Goal: Task Accomplishment & Management: Manage account settings

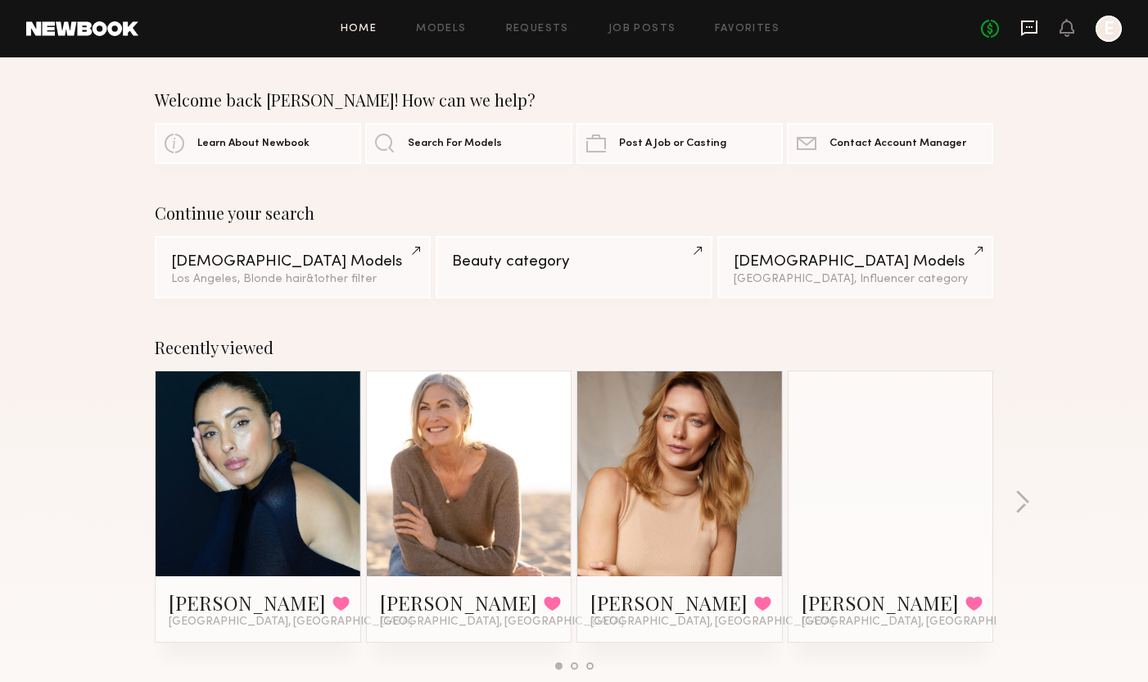
click at [1029, 25] on icon at bounding box center [1030, 28] width 18 height 18
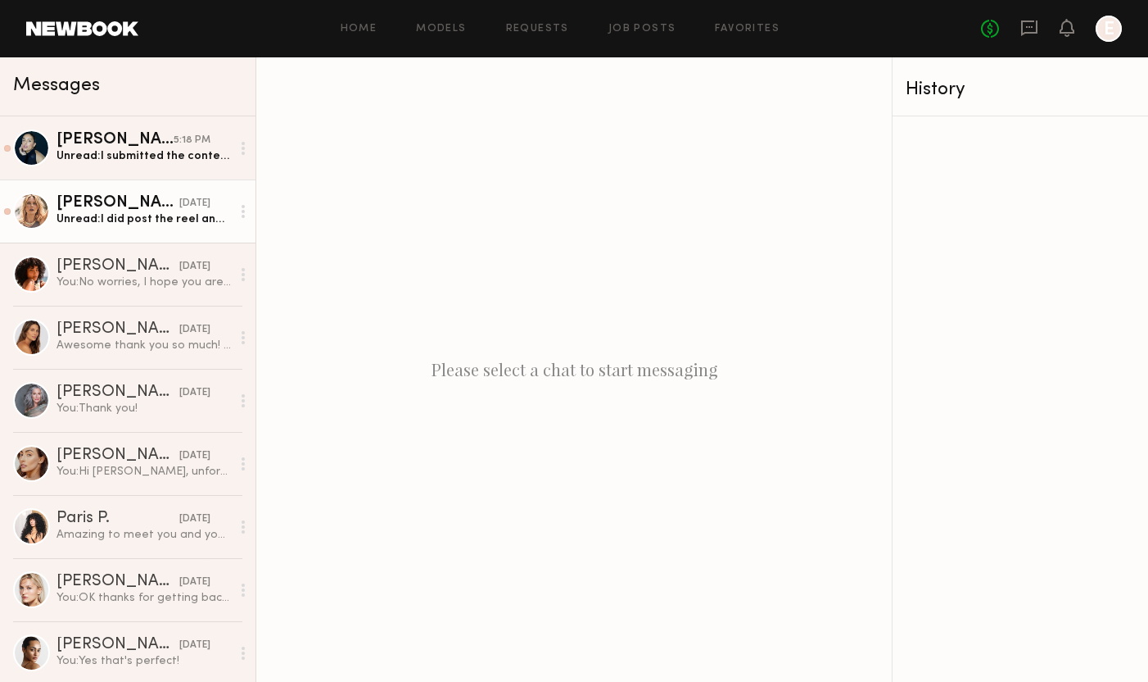
click at [138, 209] on div "[PERSON_NAME]" at bounding box center [118, 203] width 123 height 16
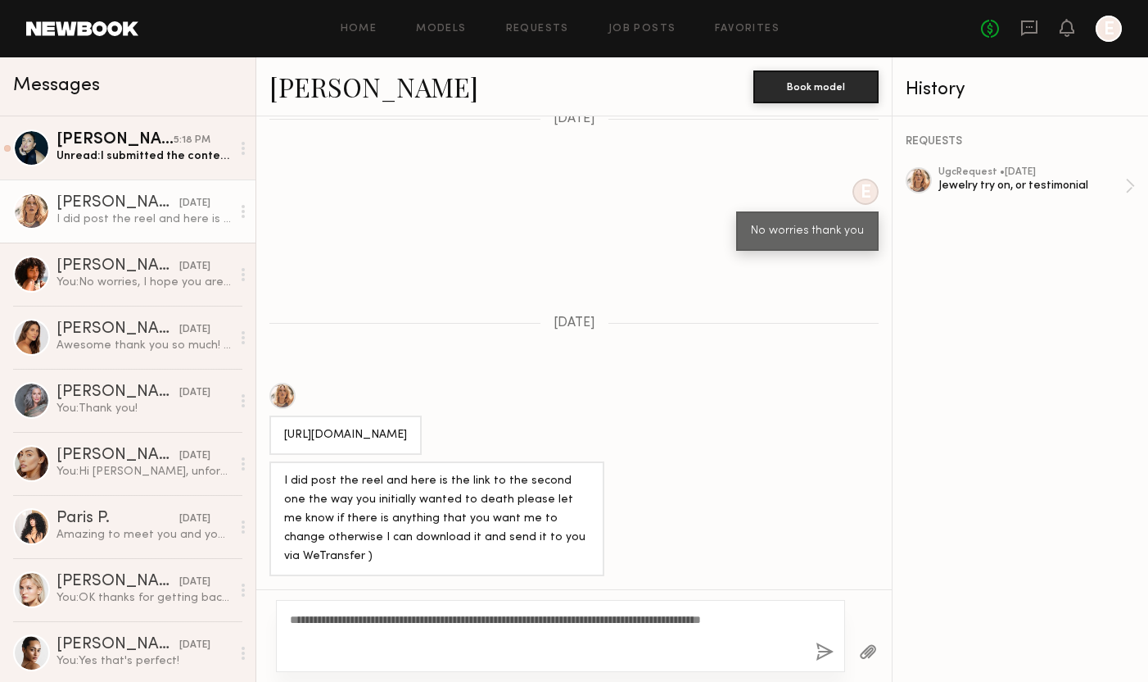
type textarea "**********"
click at [824, 653] on button "button" at bounding box center [825, 652] width 18 height 20
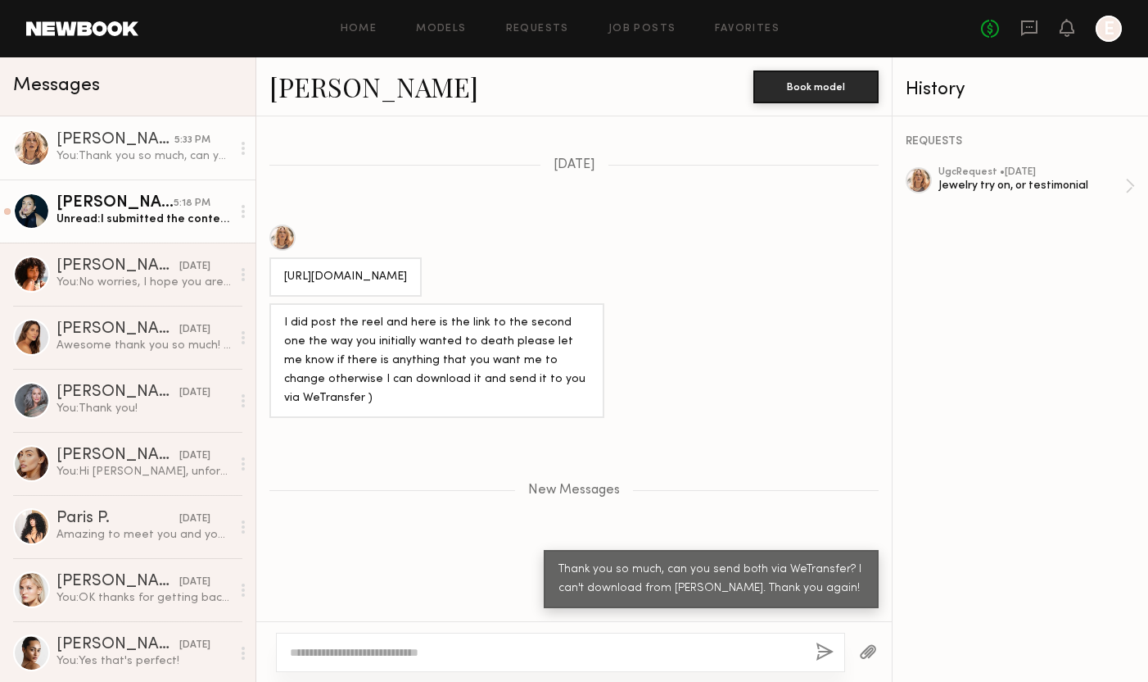
click at [153, 211] on div "Unread: I submitted the content on here but let Me know I can also send you a d…" at bounding box center [144, 219] width 174 height 16
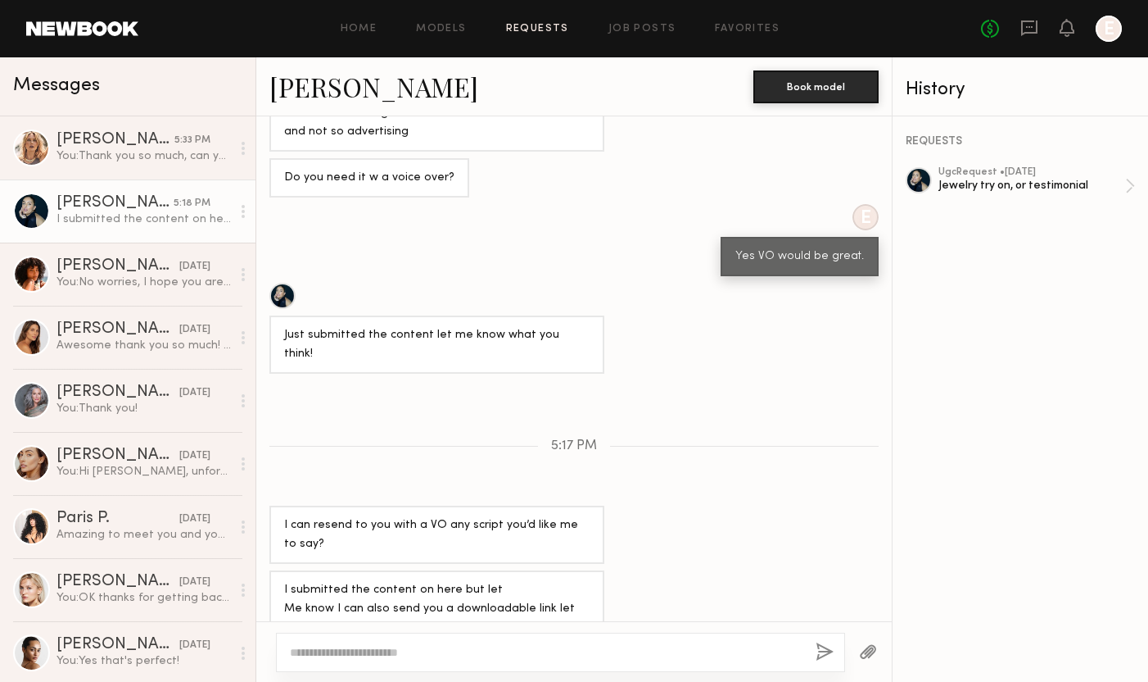
click at [544, 29] on link "Requests" at bounding box center [537, 29] width 63 height 11
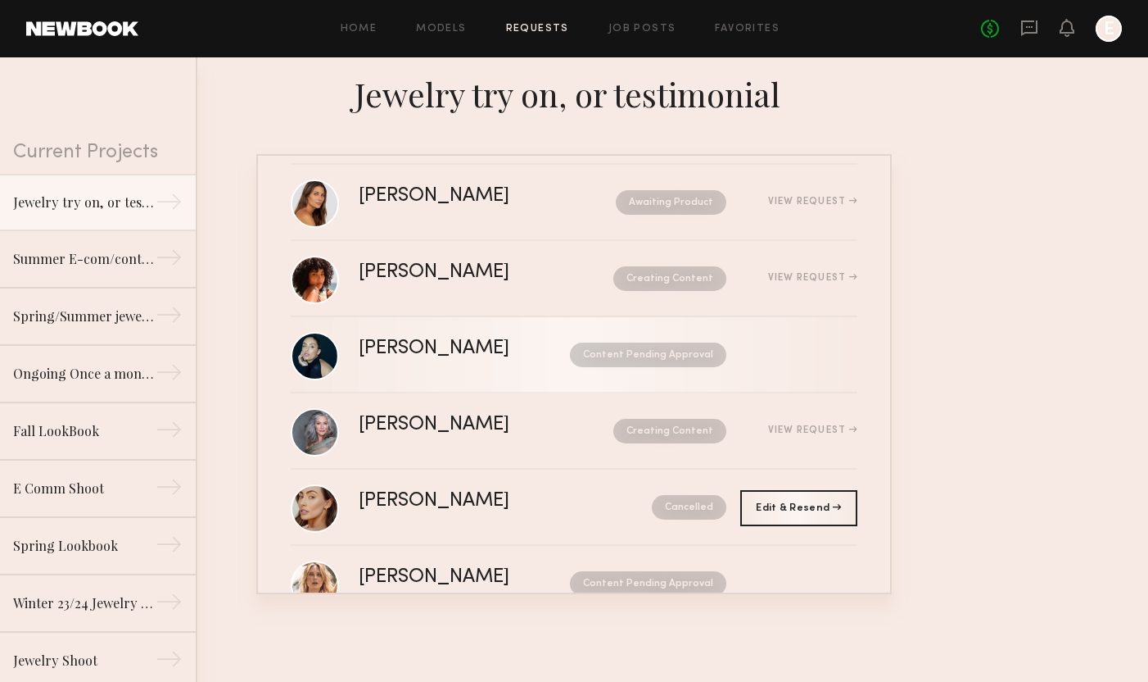
scroll to position [75, 0]
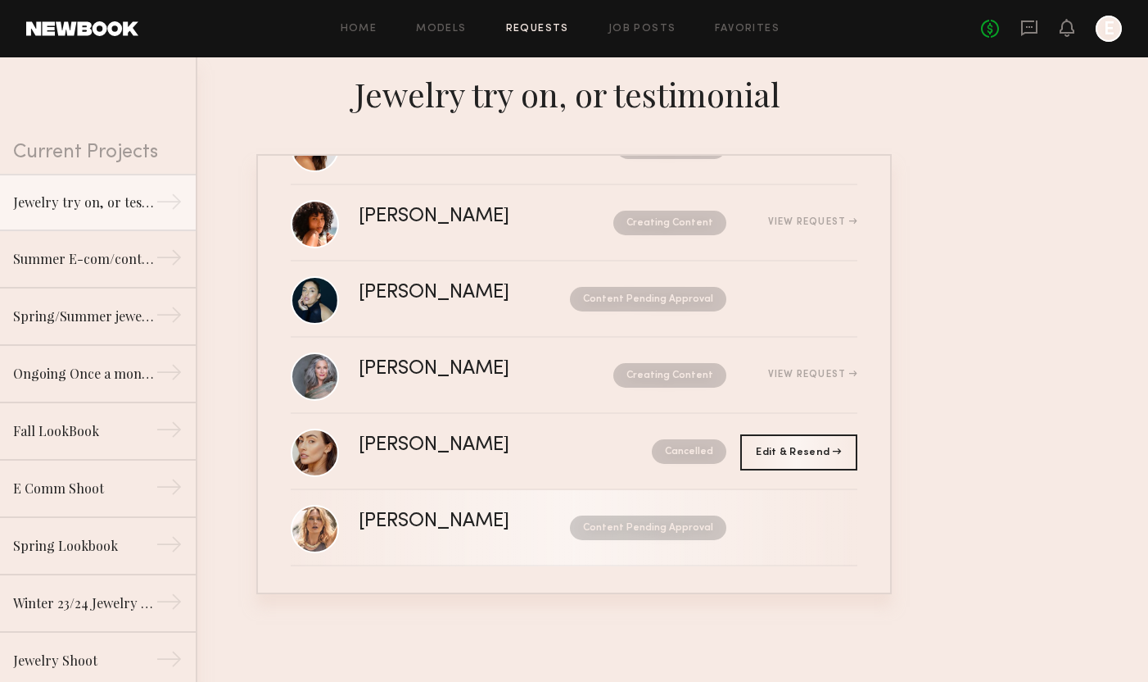
click at [653, 523] on nb-request-status "Content Pending Approval" at bounding box center [648, 527] width 156 height 25
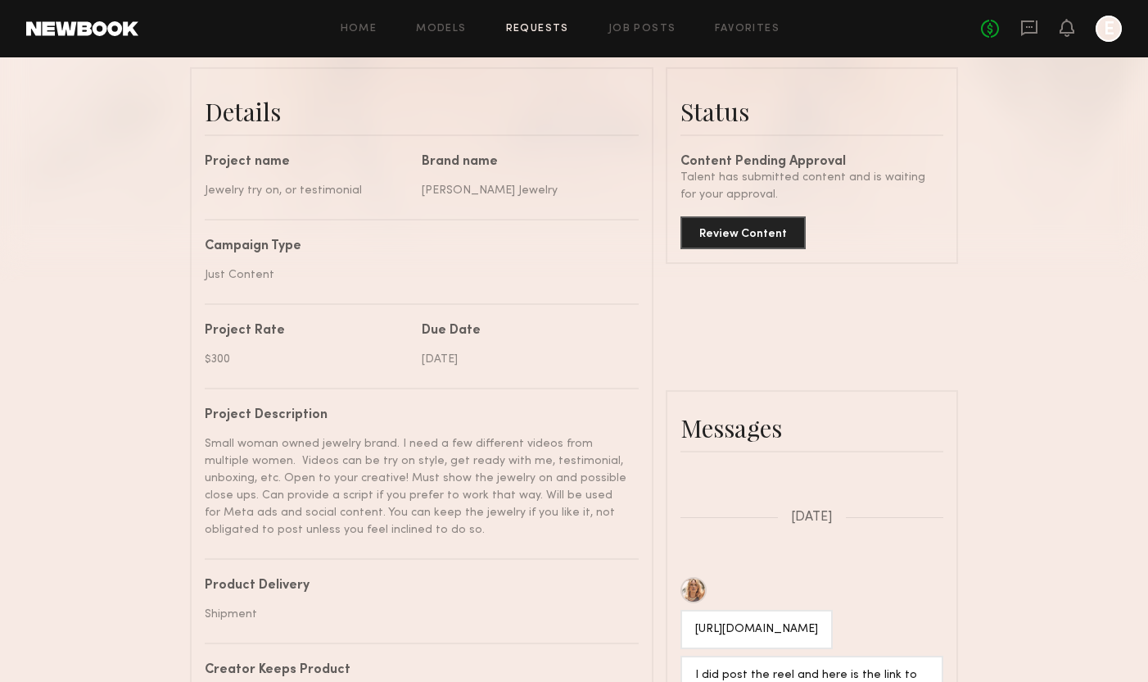
scroll to position [1466, 0]
click at [748, 221] on button "Review Content" at bounding box center [743, 231] width 125 height 33
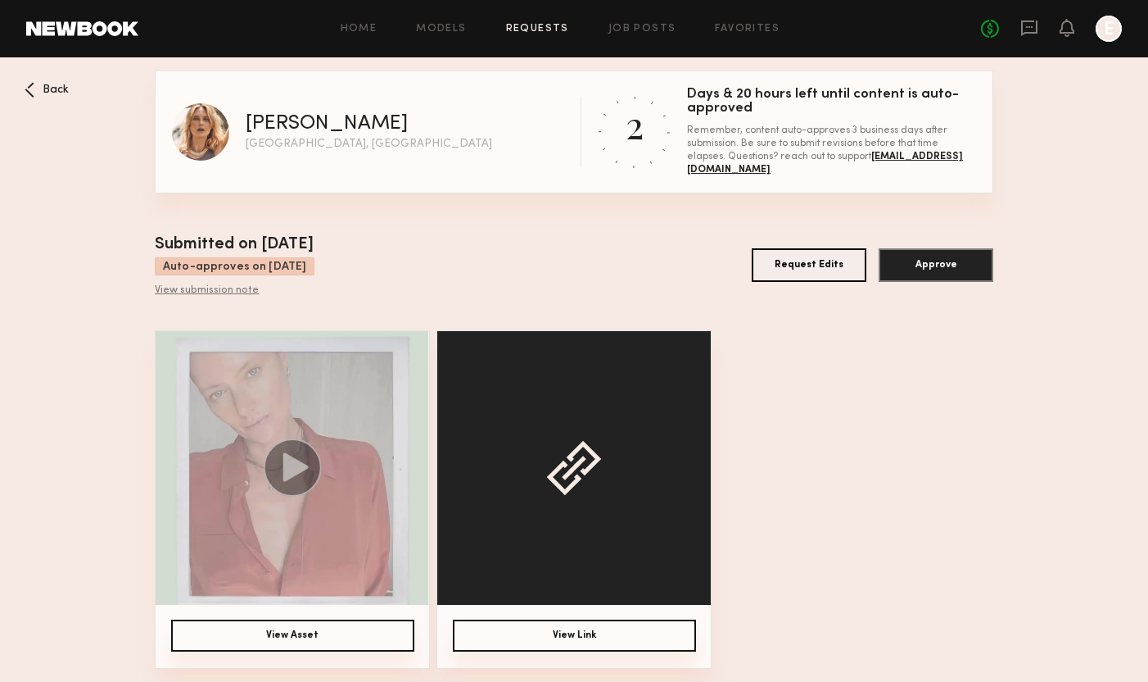
click at [299, 632] on button "View Asset" at bounding box center [292, 635] width 243 height 32
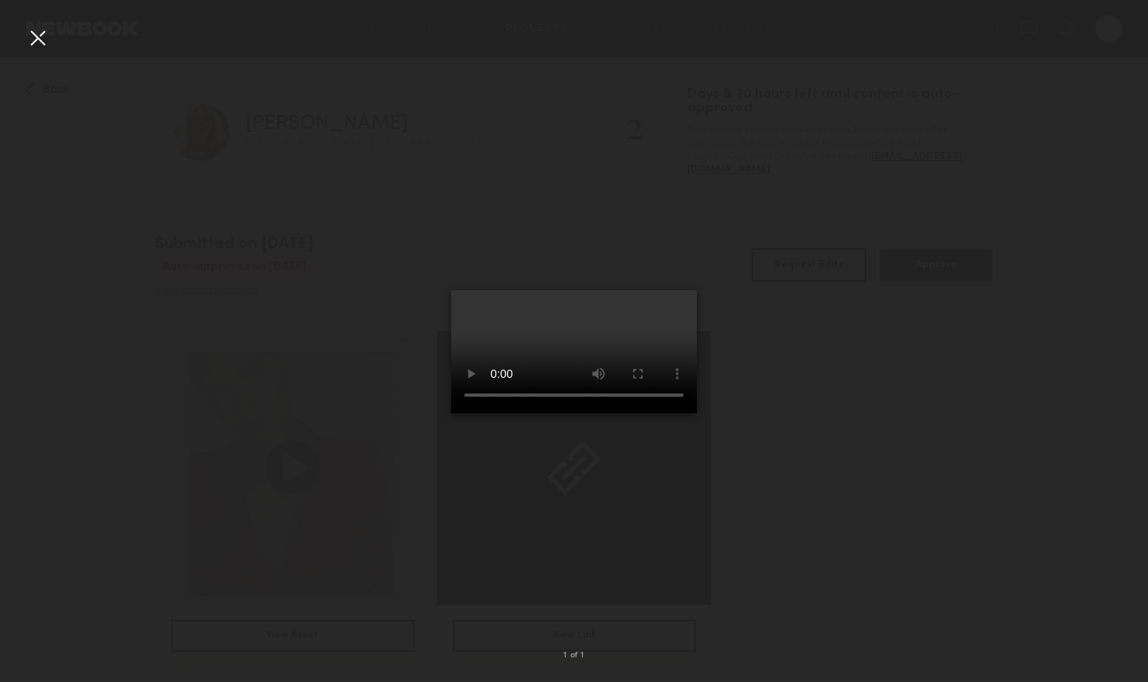
click at [36, 40] on div at bounding box center [38, 38] width 26 height 26
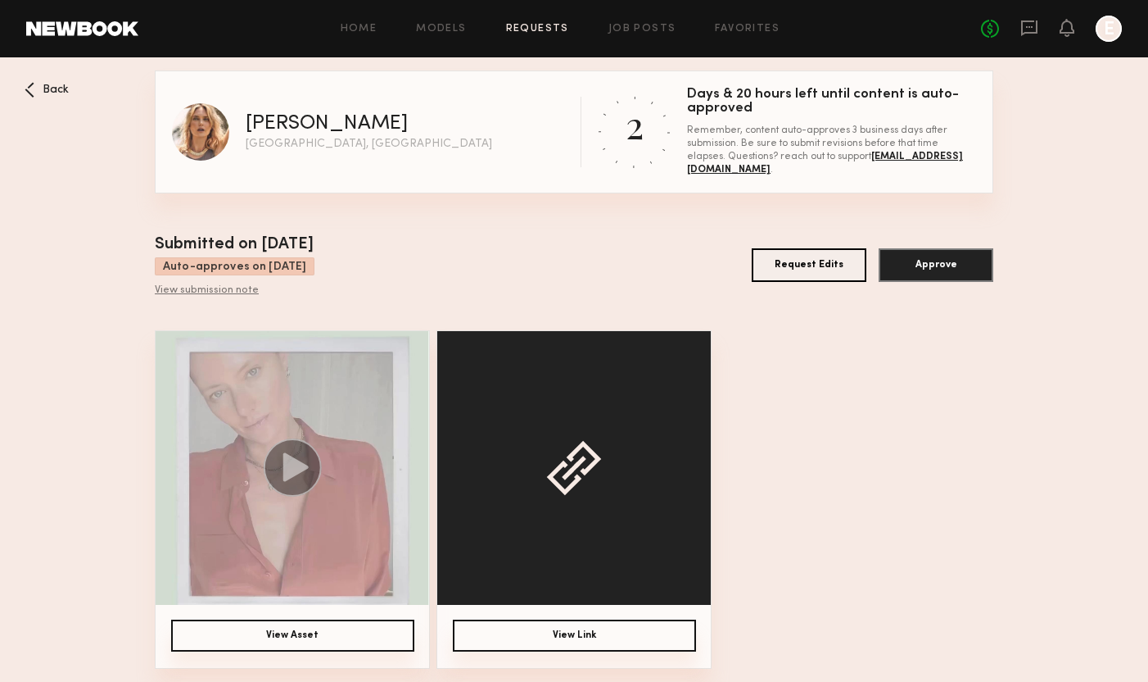
click at [591, 632] on button "View Link" at bounding box center [574, 635] width 243 height 32
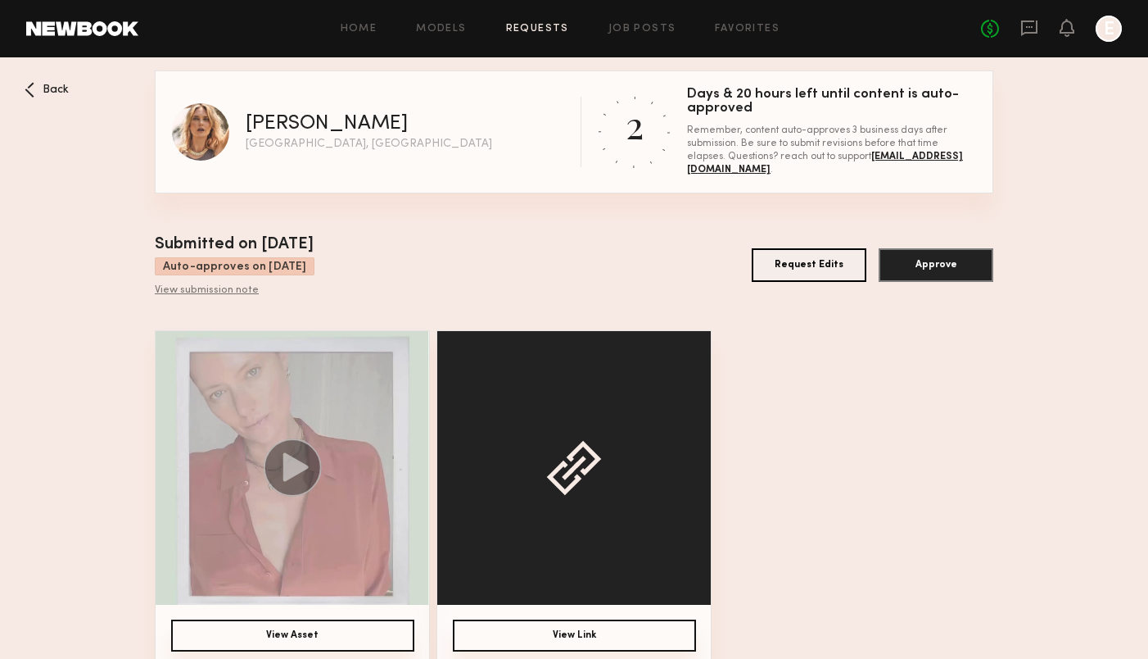
click at [26, 90] on icon at bounding box center [29, 93] width 7 height 7
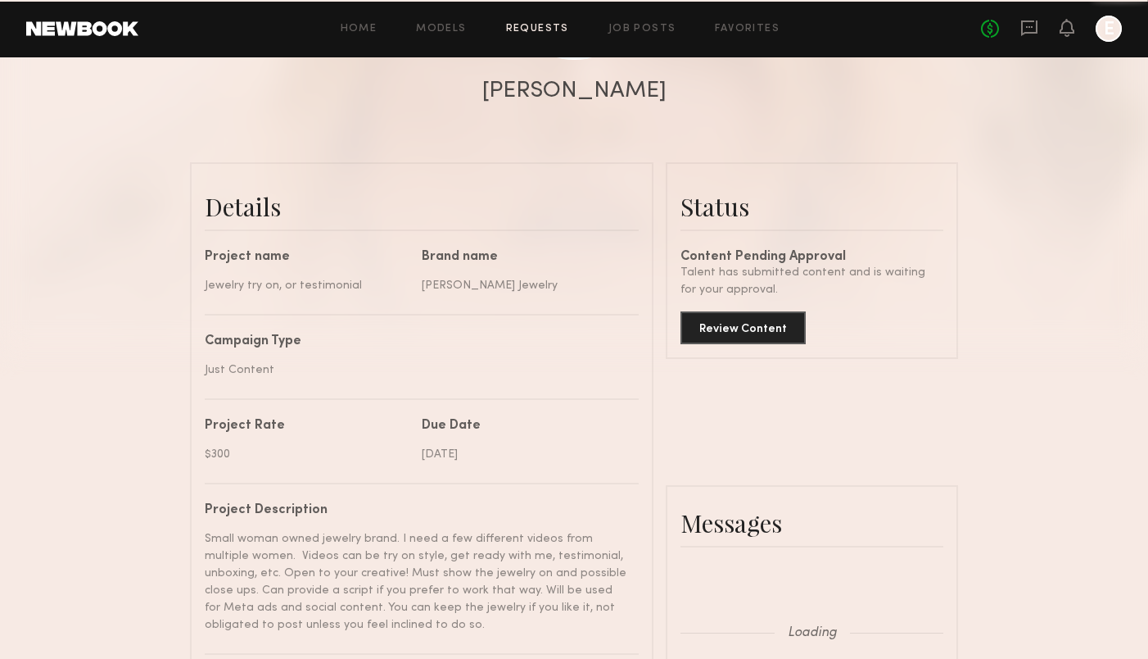
scroll to position [1479, 0]
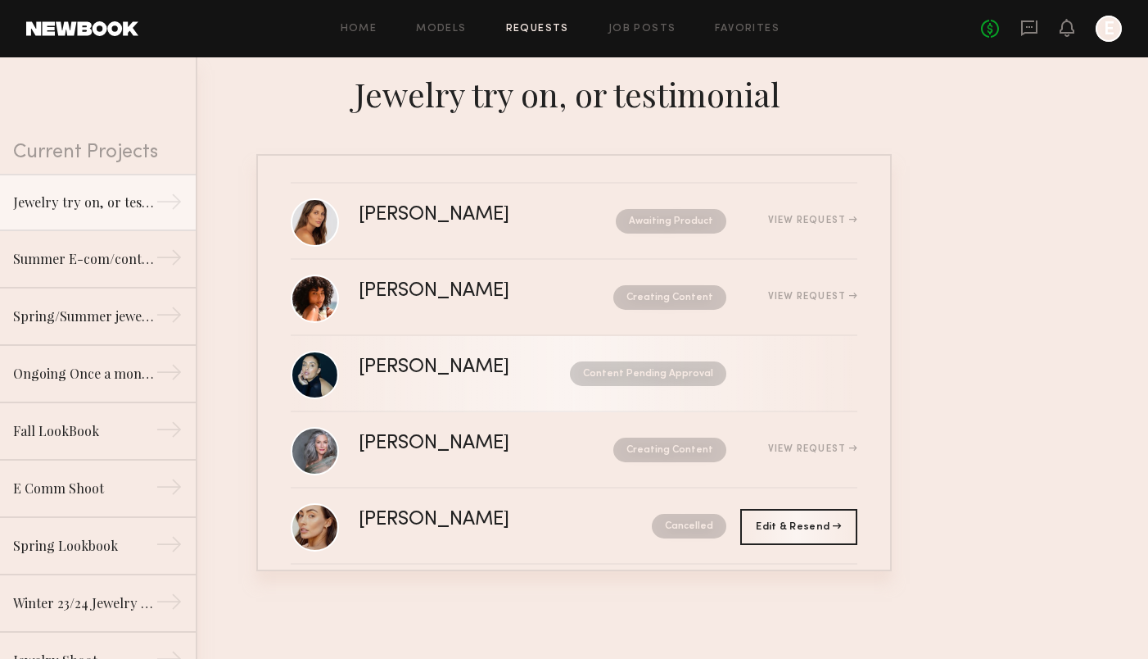
click at [683, 374] on nb-request-status "Content Pending Approval" at bounding box center [648, 373] width 156 height 25
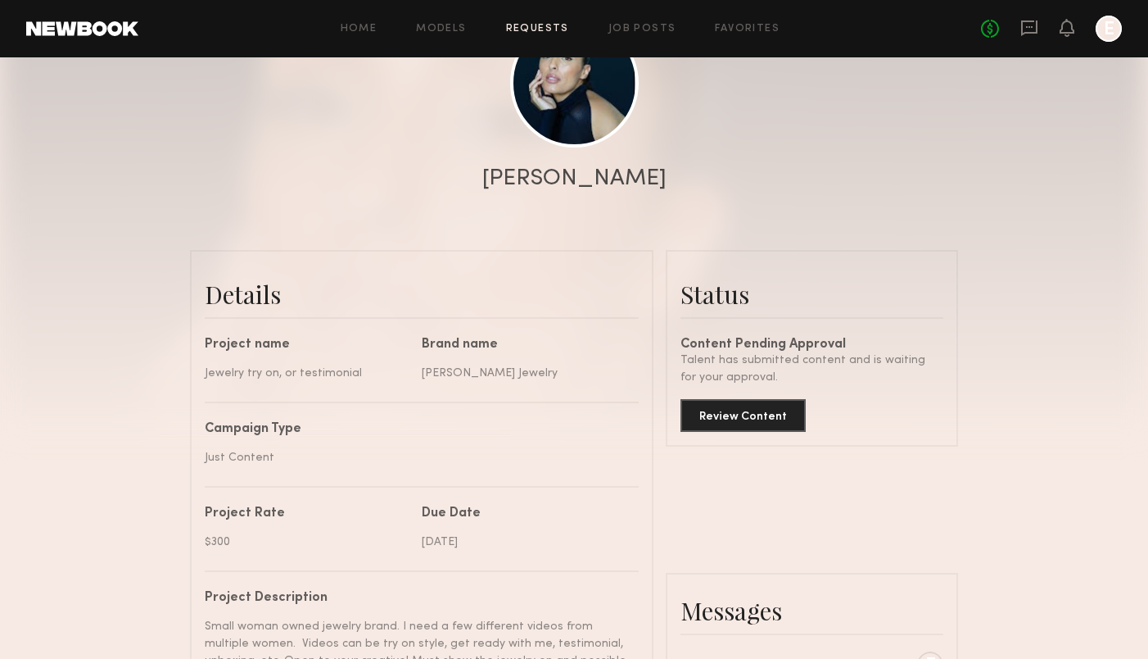
scroll to position [351, 0]
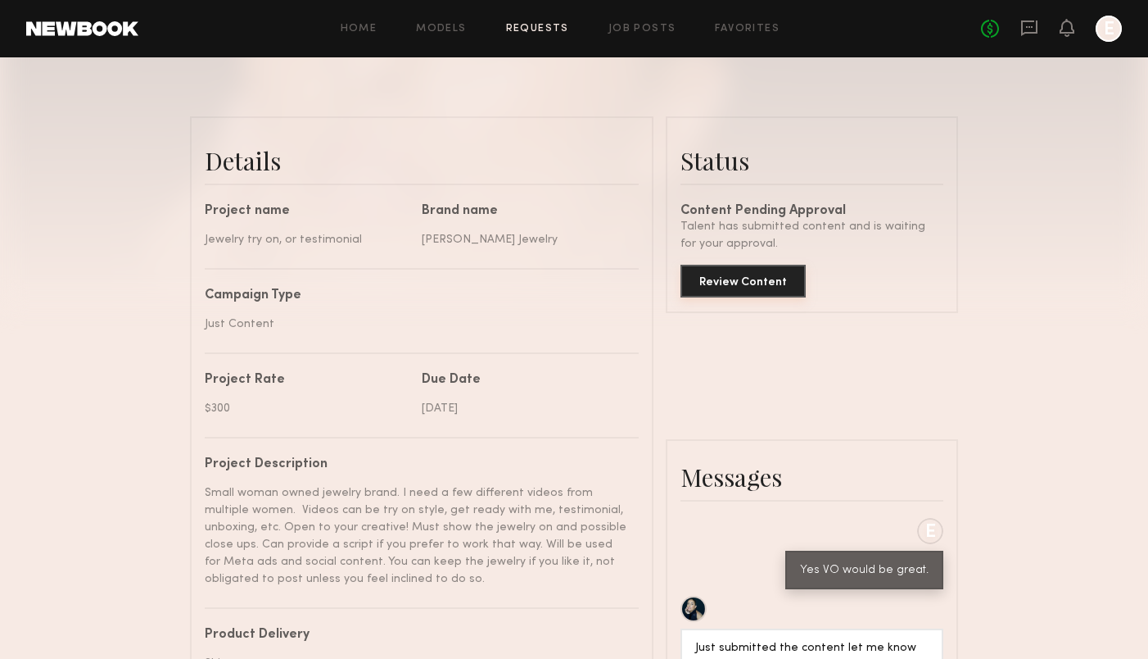
click at [768, 270] on button "Review Content" at bounding box center [743, 281] width 125 height 33
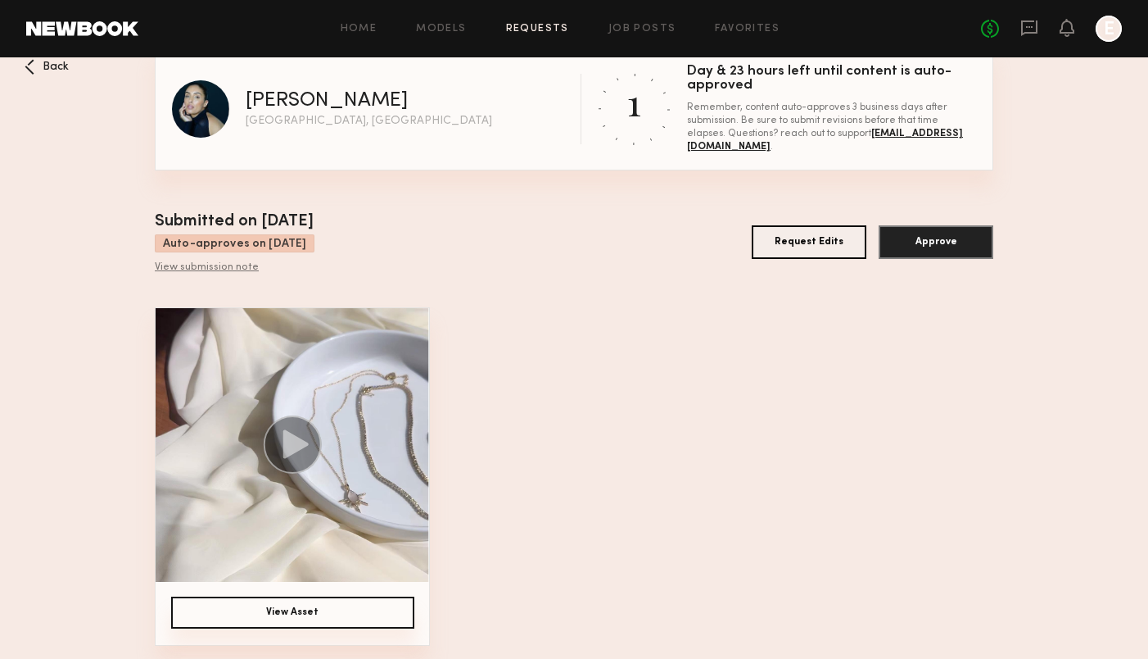
scroll to position [22, 0]
click at [315, 597] on button "View Asset" at bounding box center [292, 613] width 243 height 32
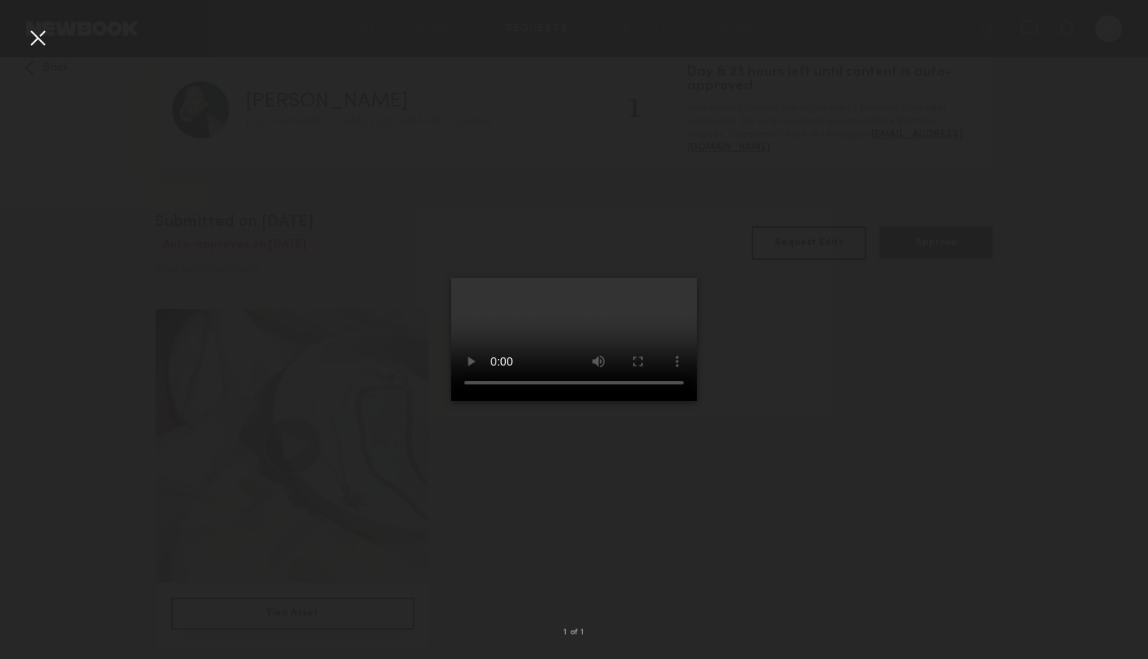
click at [639, 401] on video at bounding box center [574, 339] width 246 height 123
click at [38, 36] on div at bounding box center [38, 38] width 26 height 26
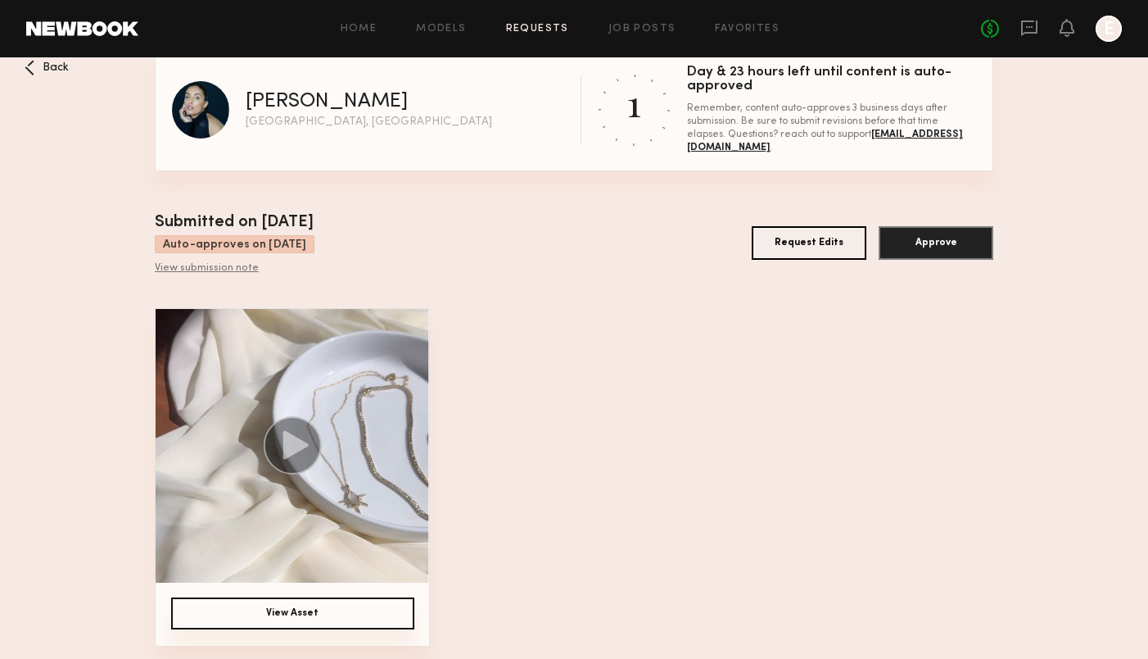
click at [295, 447] on icon at bounding box center [295, 445] width 25 height 29
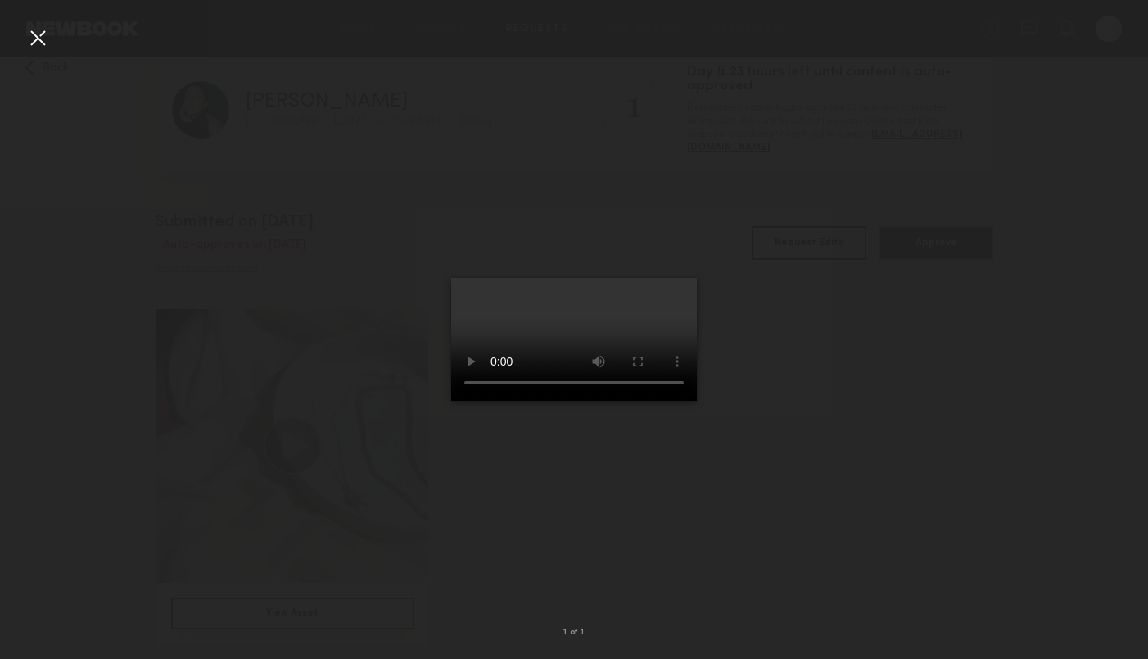
click at [451, 401] on video at bounding box center [574, 339] width 246 height 123
click at [637, 401] on video at bounding box center [574, 339] width 246 height 123
click at [38, 38] on div at bounding box center [38, 38] width 26 height 26
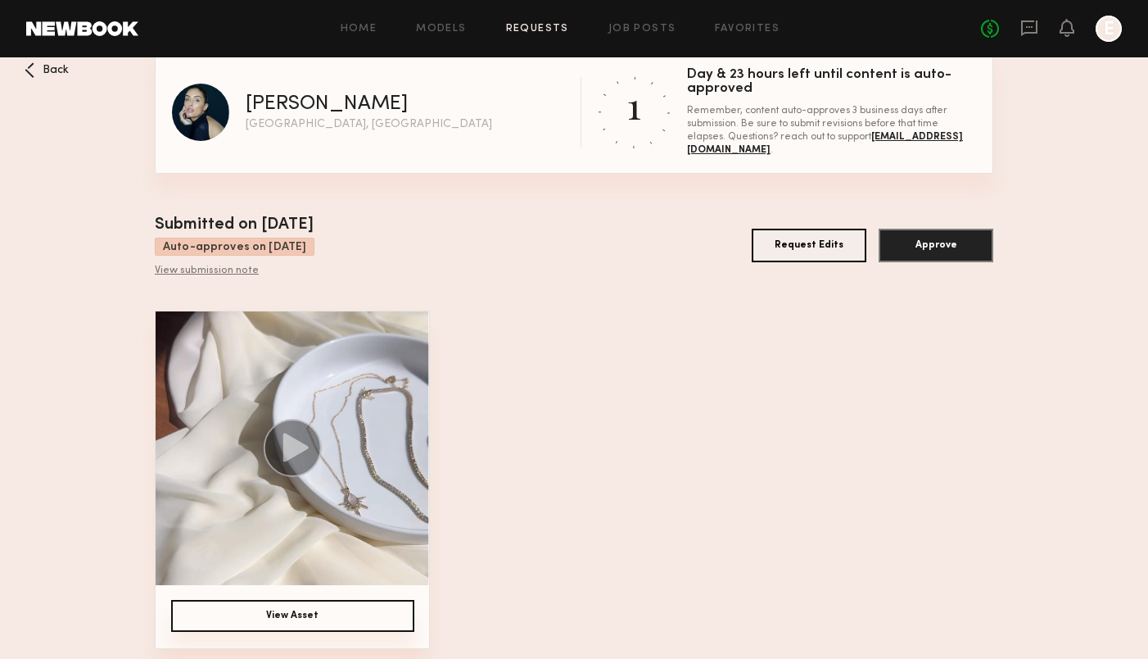
click at [200, 268] on div "View submission note" at bounding box center [235, 271] width 160 height 13
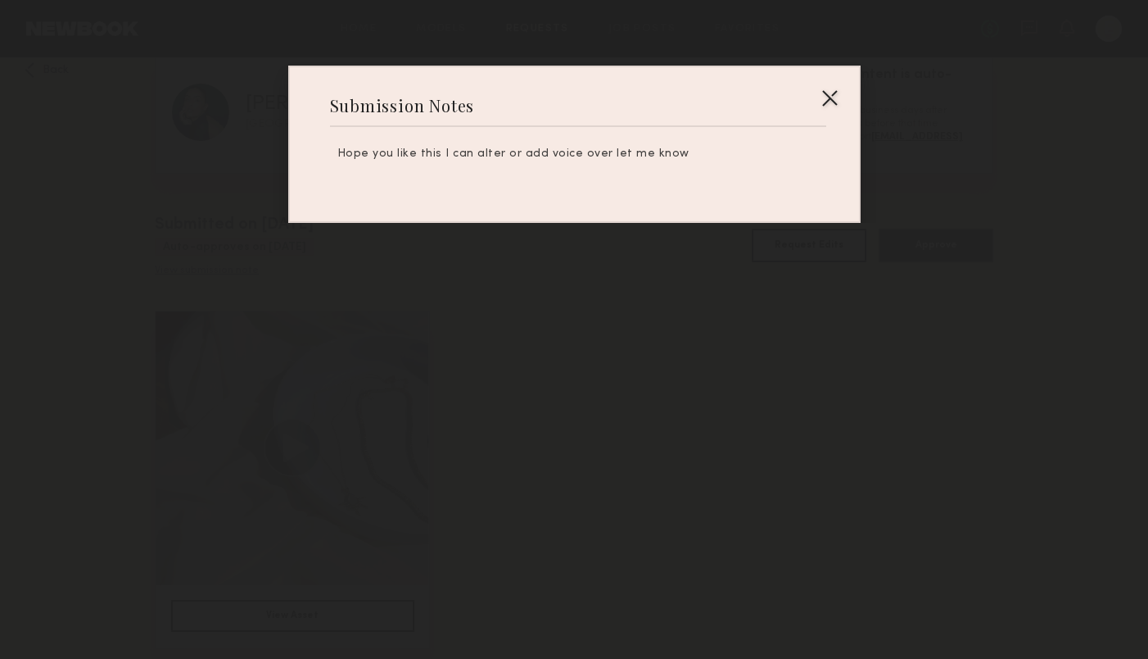
click at [826, 102] on div at bounding box center [830, 97] width 26 height 26
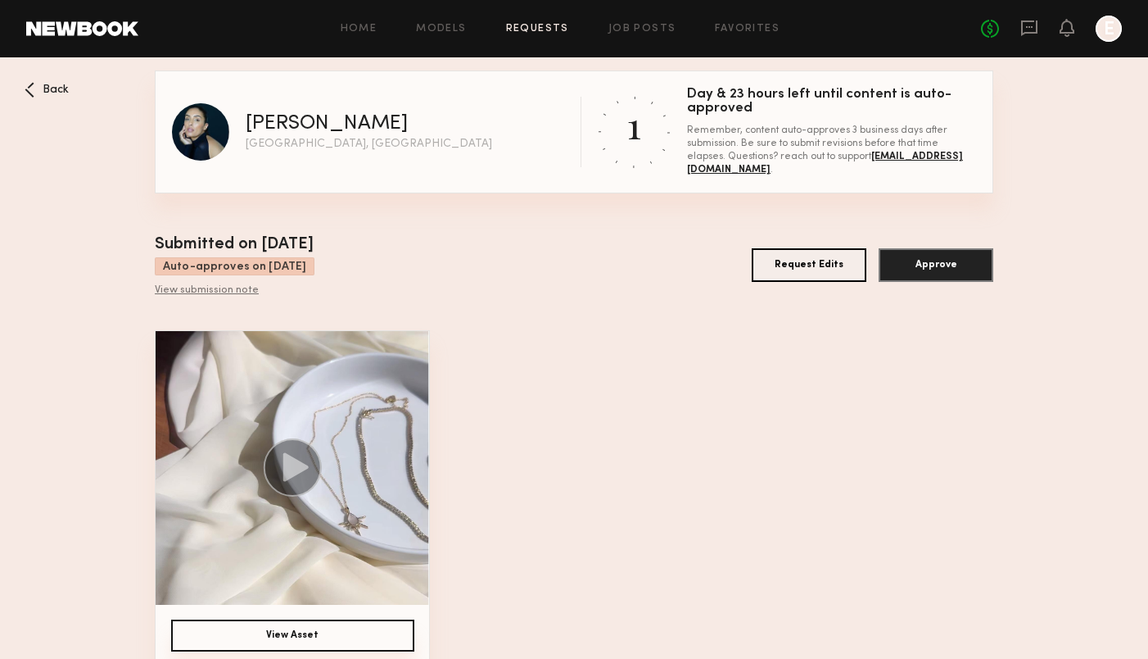
scroll to position [0, 0]
click at [49, 90] on span "Back" at bounding box center [56, 89] width 26 height 11
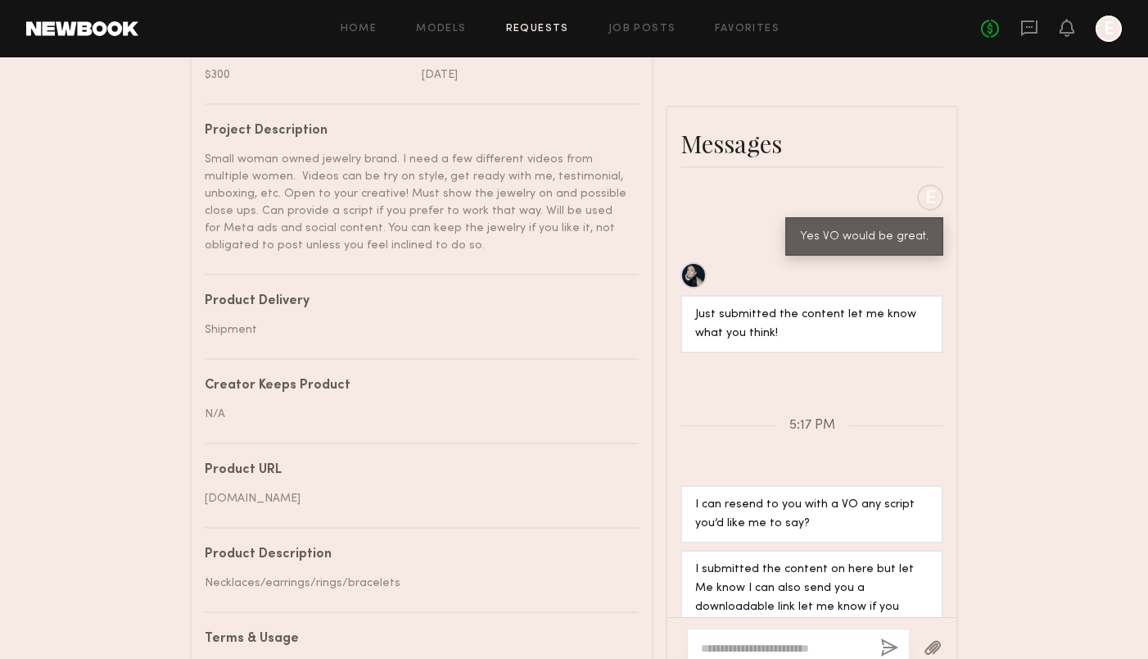
scroll to position [692, 0]
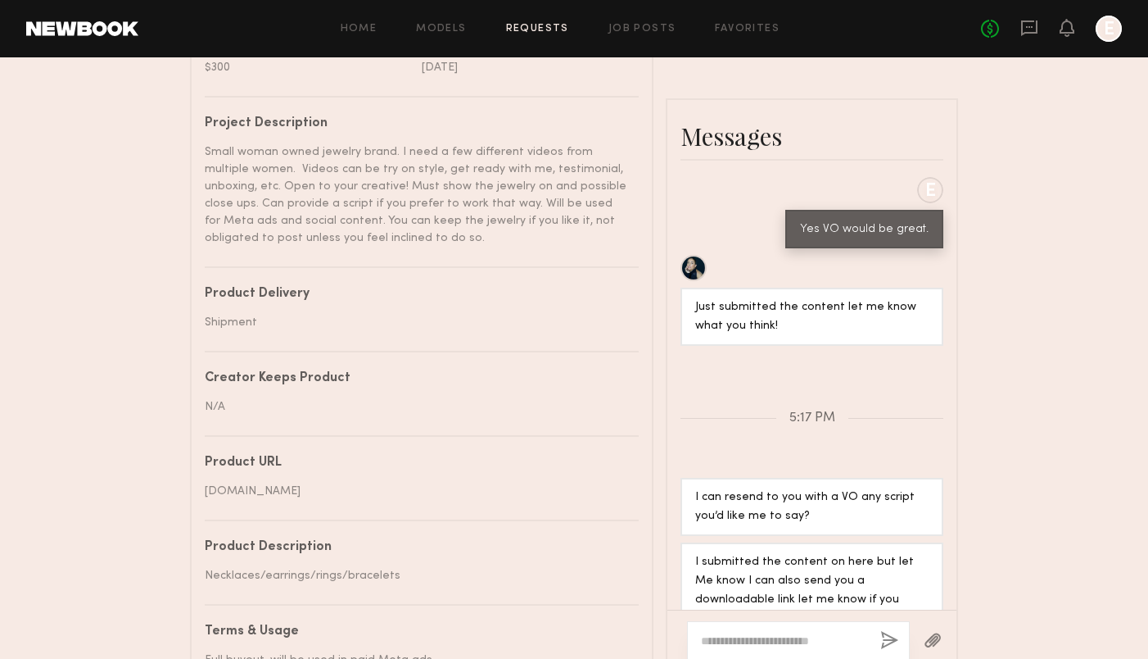
click at [757, 632] on textarea at bounding box center [784, 640] width 166 height 16
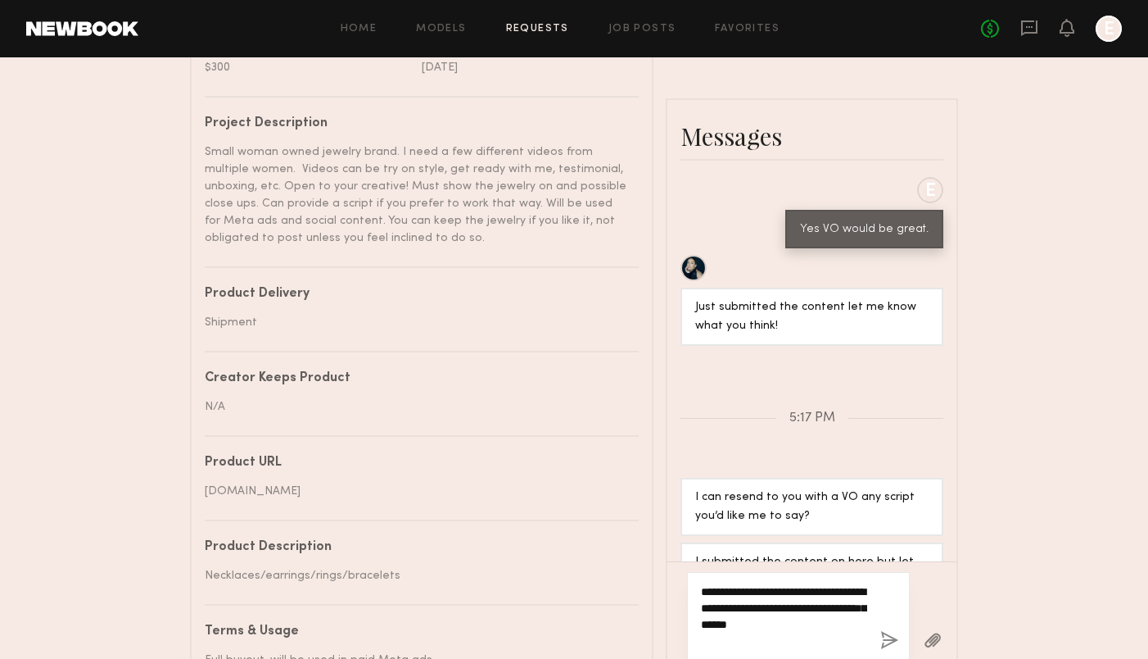
drag, startPoint x: 758, startPoint y: 478, endPoint x: 780, endPoint y: 484, distance: 22.8
click at [759, 583] on textarea "**********" at bounding box center [784, 616] width 166 height 66
drag, startPoint x: 759, startPoint y: 475, endPoint x: 774, endPoint y: 492, distance: 22.7
click at [759, 583] on textarea "**********" at bounding box center [784, 616] width 166 height 66
type textarea "**********"
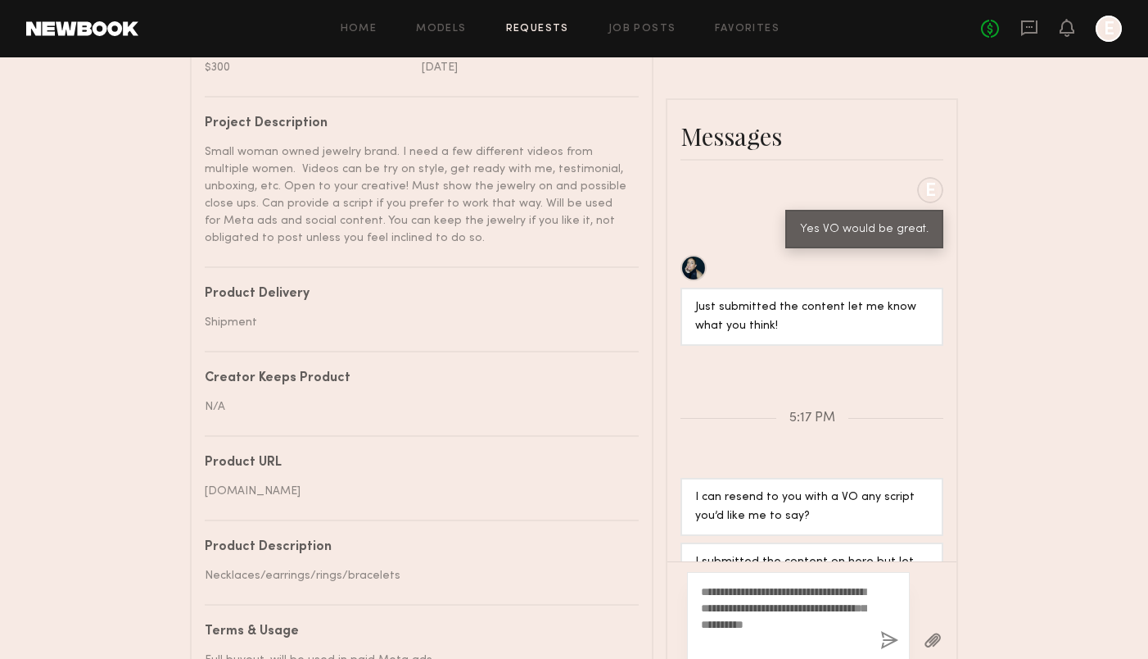
click at [896, 631] on button "button" at bounding box center [890, 641] width 18 height 20
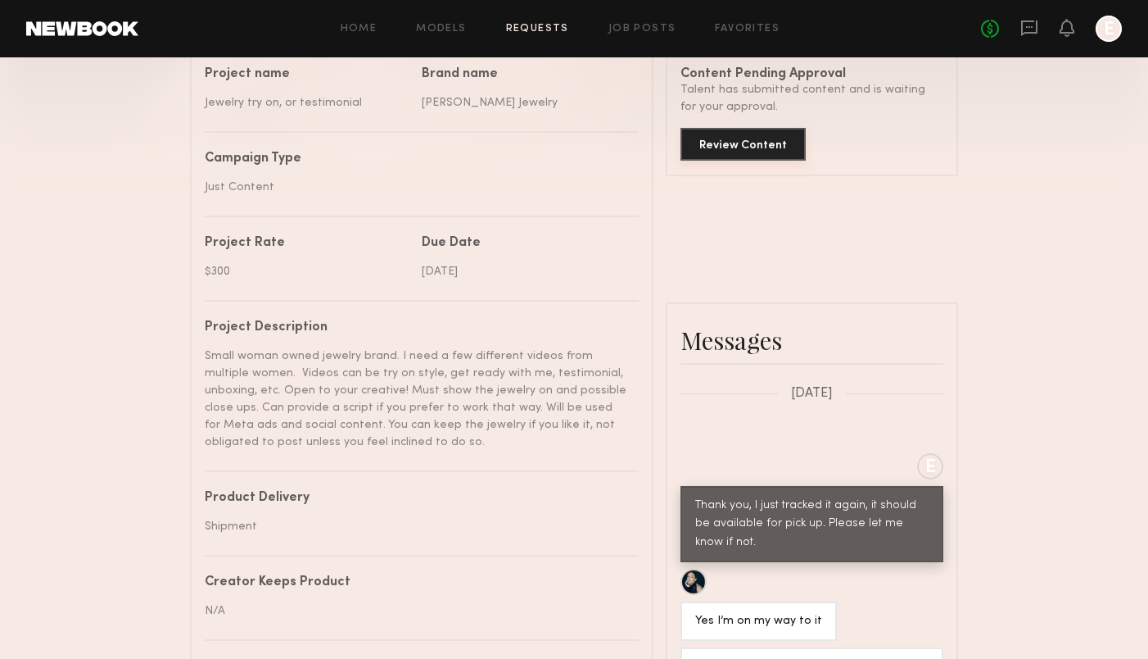
scroll to position [483, 0]
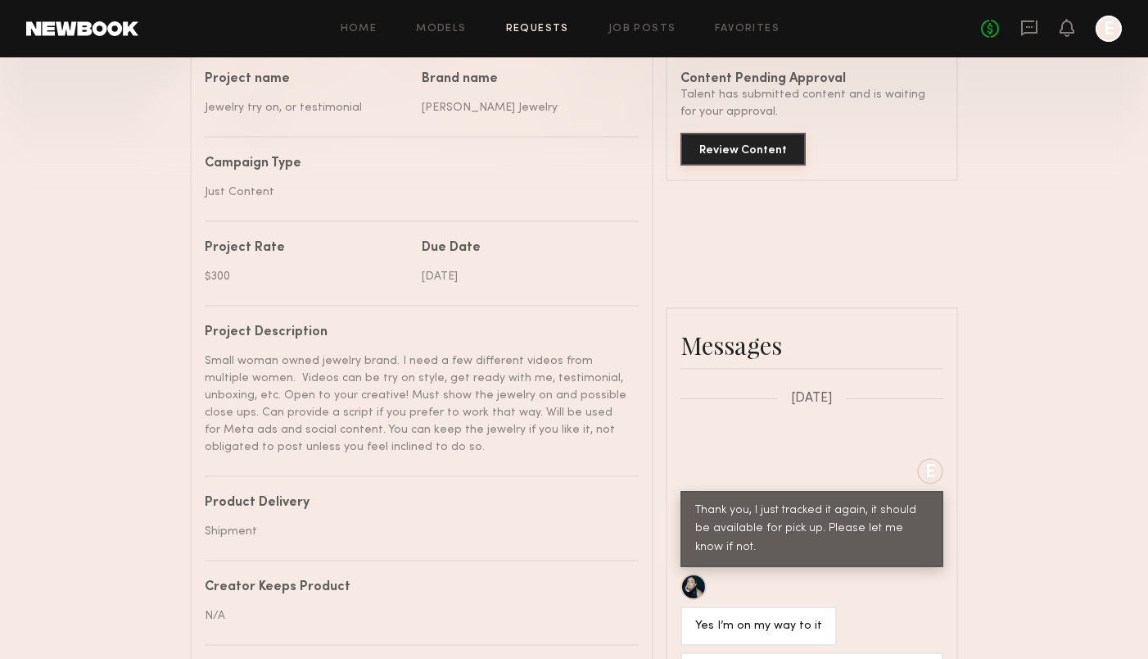
click at [759, 147] on button "Review Content" at bounding box center [743, 149] width 125 height 33
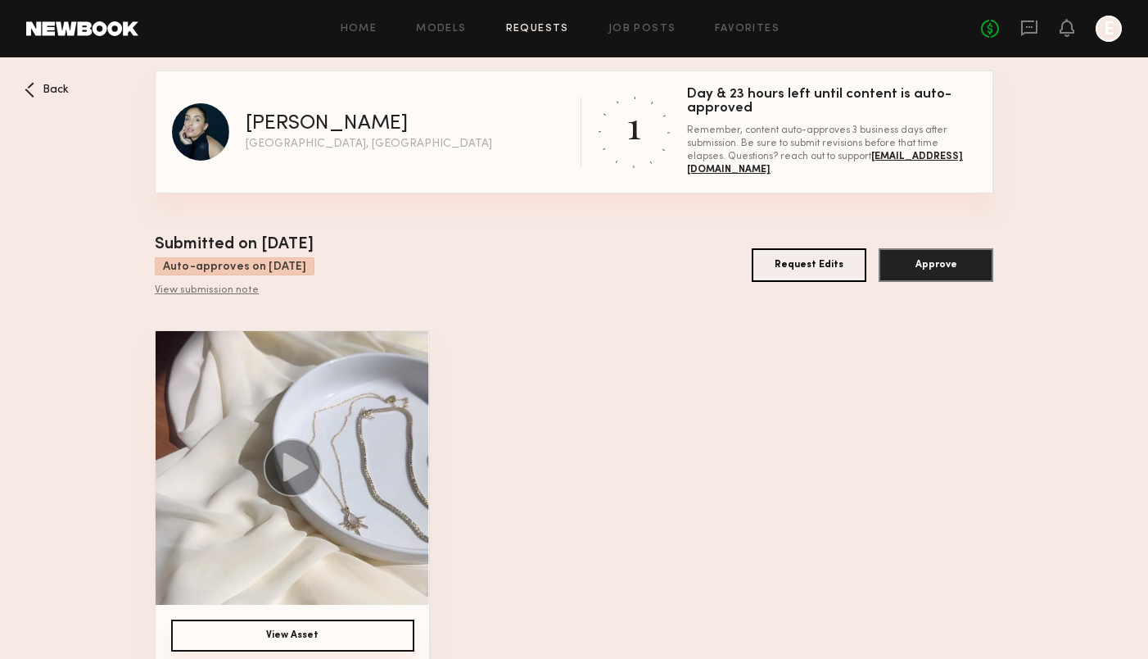
click at [808, 265] on button "Request Edits" at bounding box center [809, 265] width 115 height 34
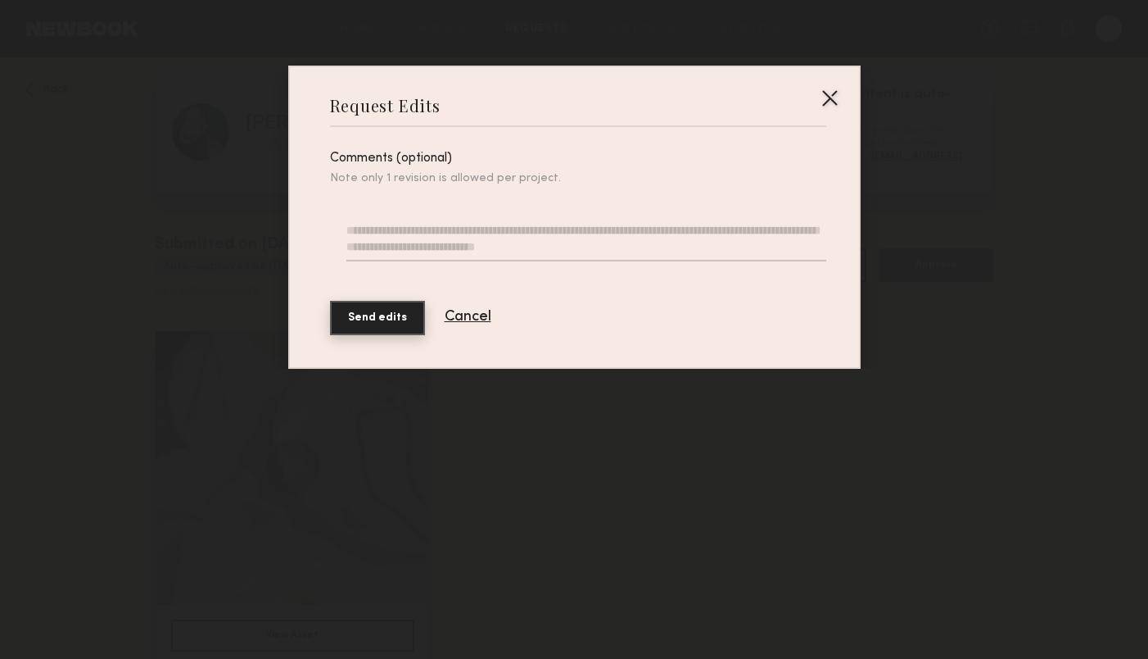
click at [491, 220] on div at bounding box center [585, 242] width 479 height 72
click at [523, 251] on textarea at bounding box center [585, 241] width 479 height 39
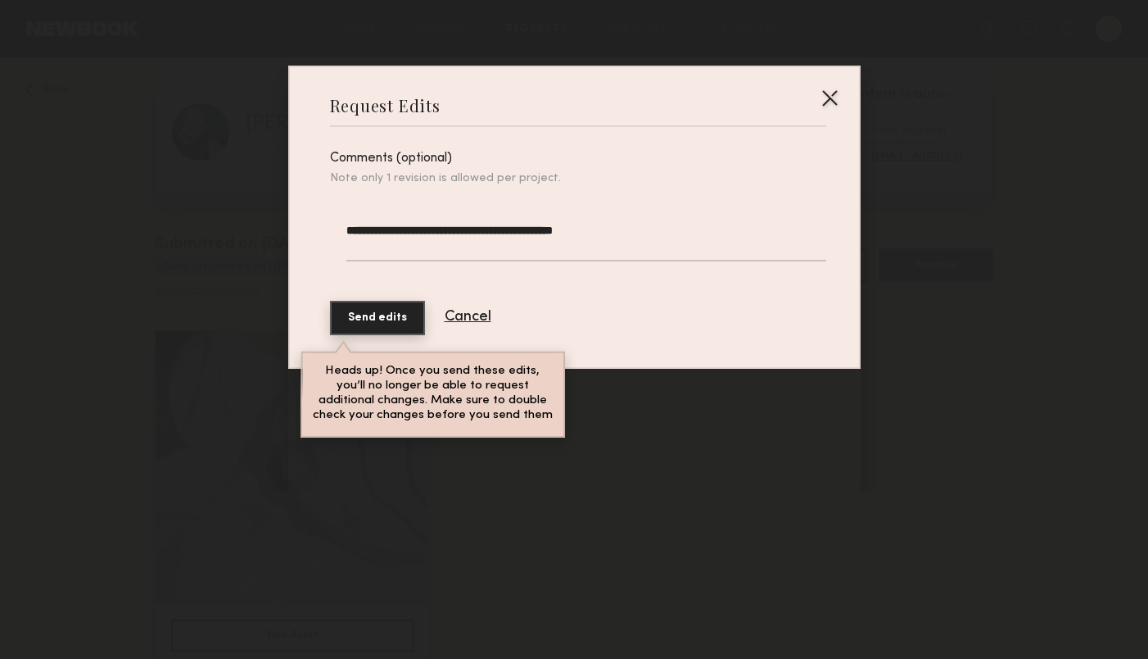
type textarea "**********"
click at [393, 319] on button "Send edits" at bounding box center [377, 318] width 95 height 34
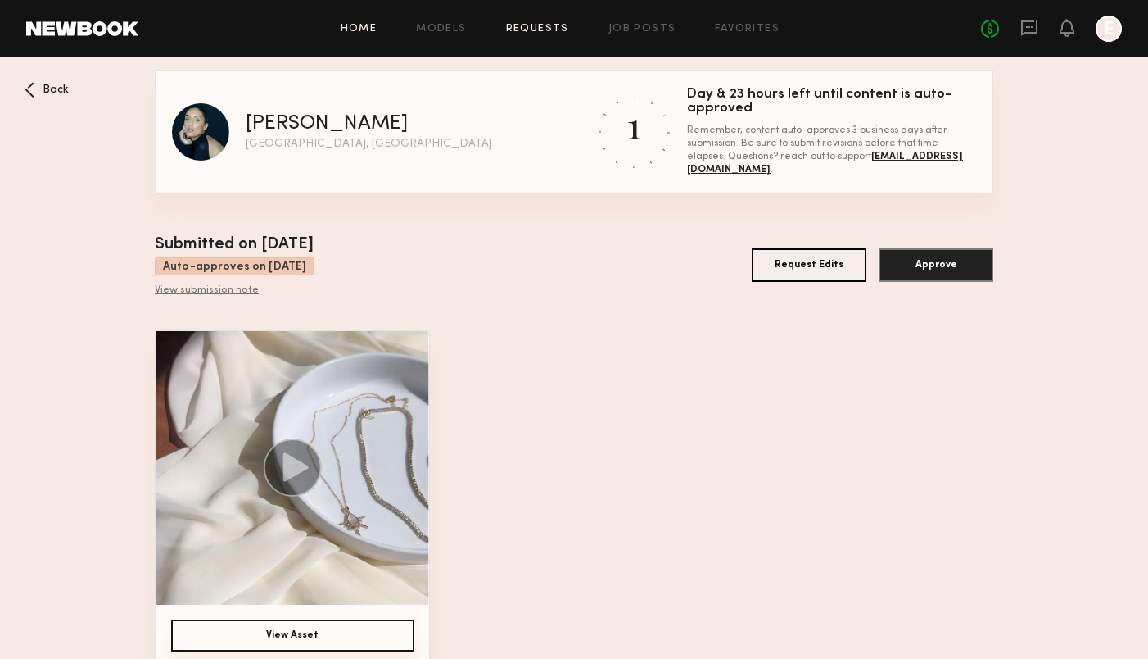
click at [361, 27] on link "Home" at bounding box center [359, 29] width 37 height 11
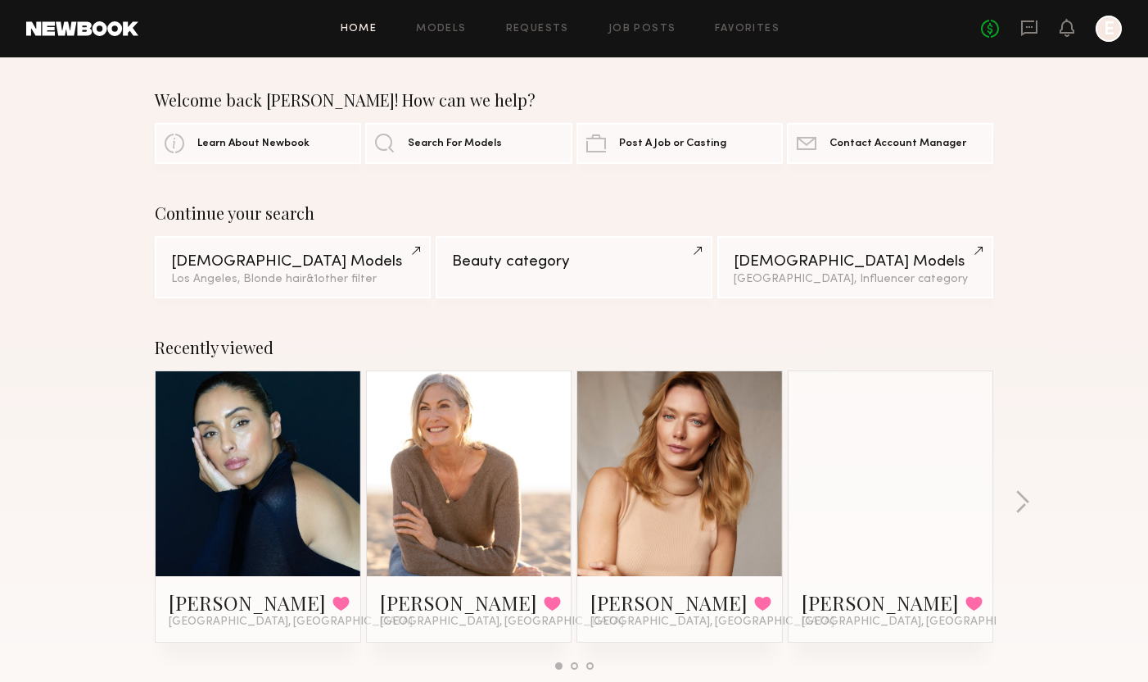
click at [355, 26] on link "Home" at bounding box center [359, 29] width 37 height 11
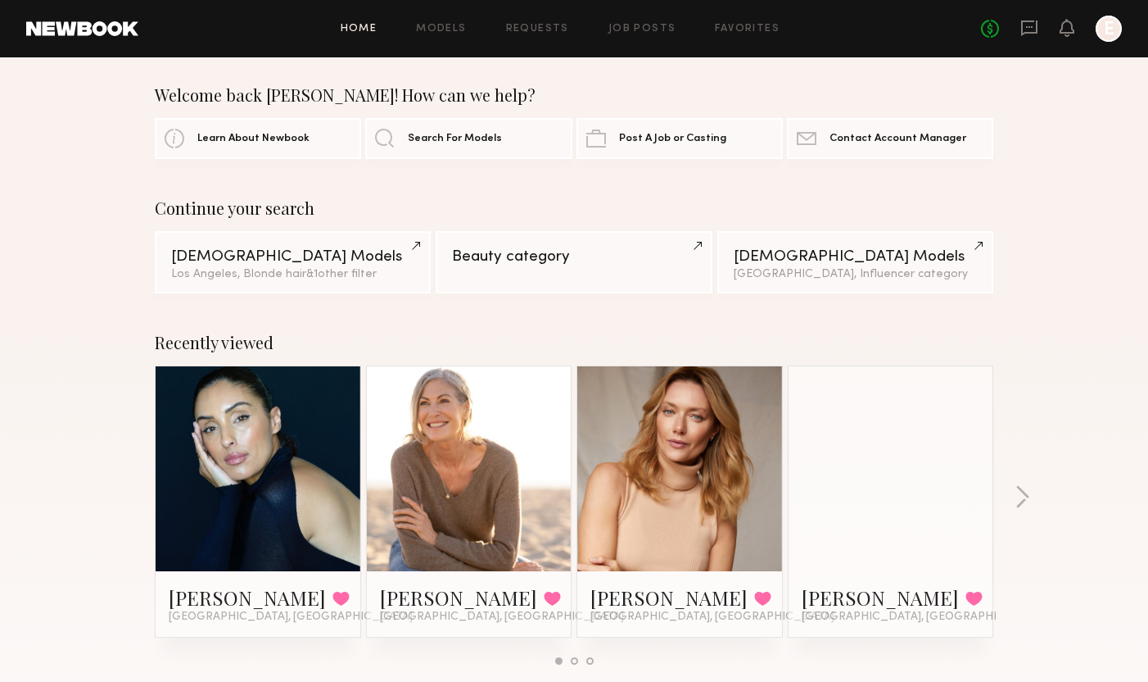
scroll to position [10, 0]
